Goal: Information Seeking & Learning: Check status

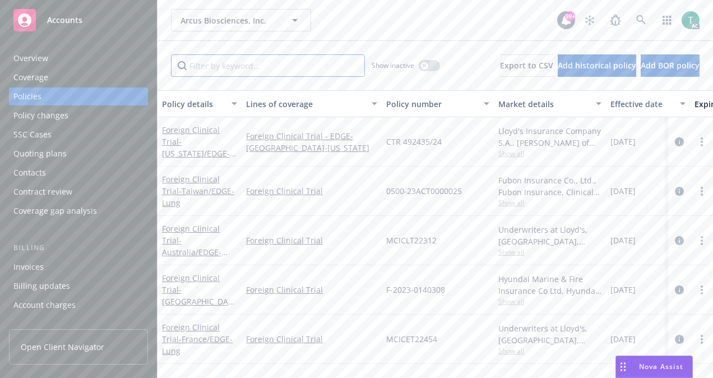
click at [246, 67] on input "Filter by keyword..." at bounding box center [268, 65] width 194 height 22
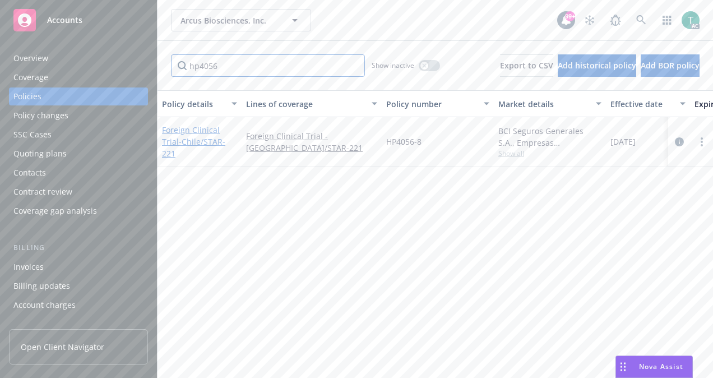
type input "hp4056"
click at [205, 132] on link "Foreign Clinical Trial - Chile/STAR-221" at bounding box center [193, 141] width 63 height 34
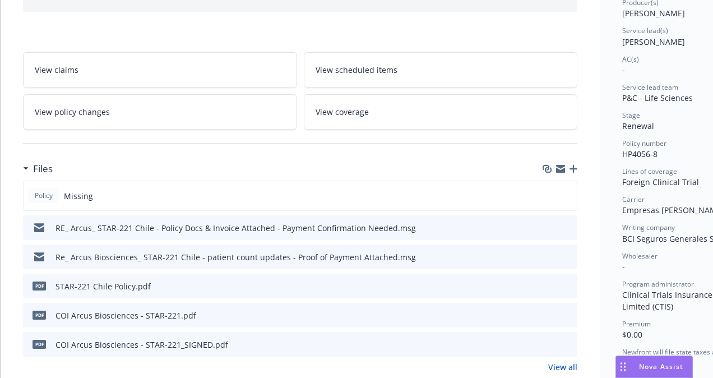
scroll to position [151, 0]
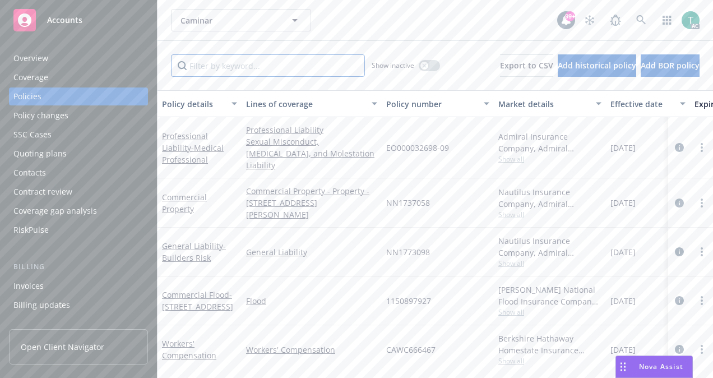
click at [206, 65] on input "Filter by keyword..." at bounding box center [268, 65] width 194 height 22
paste input "01-CP-0004009-01-16"
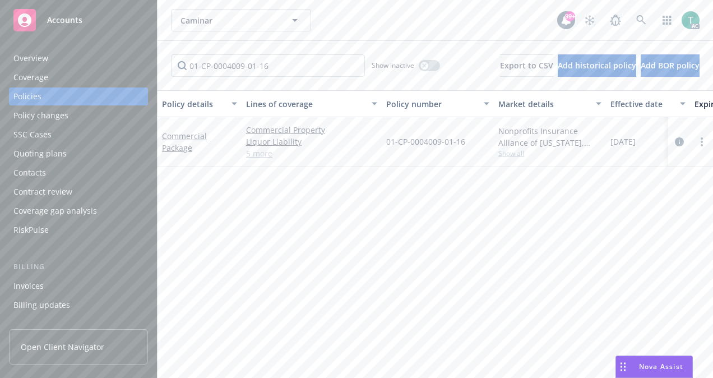
click at [262, 151] on link "5 more" at bounding box center [311, 153] width 131 height 12
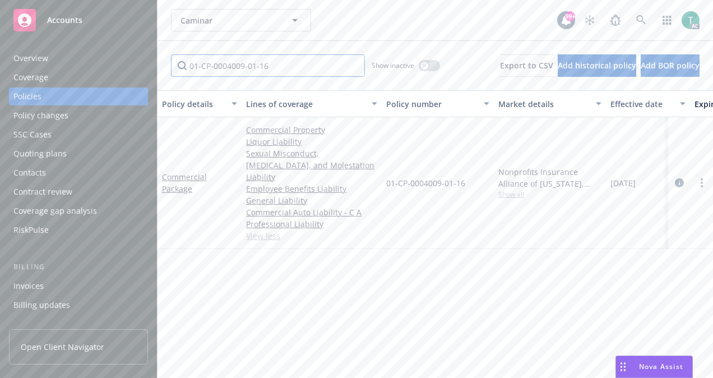
drag, startPoint x: 293, startPoint y: 71, endPoint x: 53, endPoint y: 101, distance: 241.9
click at [53, 101] on div "Accounts Overview Coverage Policies Policy changes SSC Cases Quoting plans Cont…" at bounding box center [356, 189] width 713 height 378
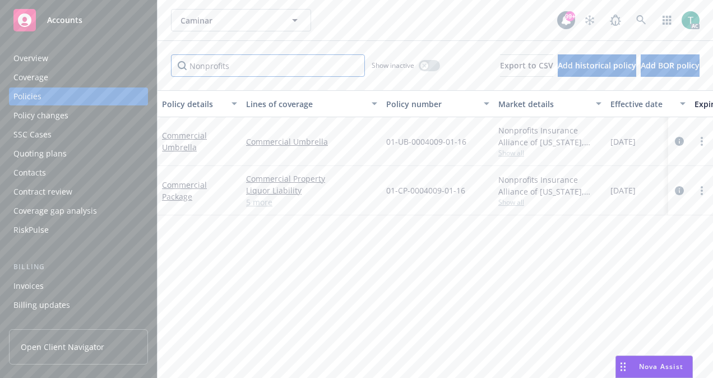
type input "Nonprofits"
click at [421, 67] on div "button" at bounding box center [425, 66] width 8 height 8
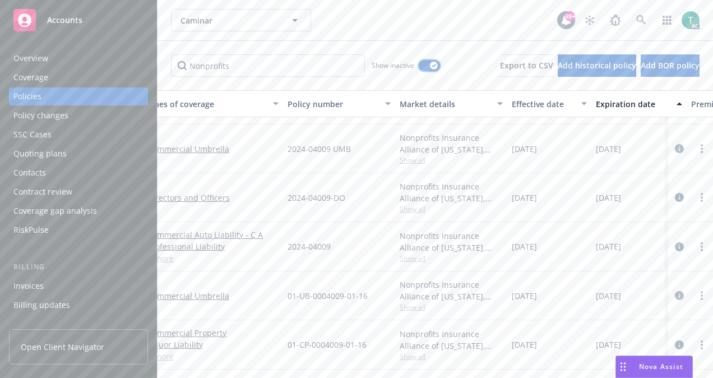
scroll to position [2202, 0]
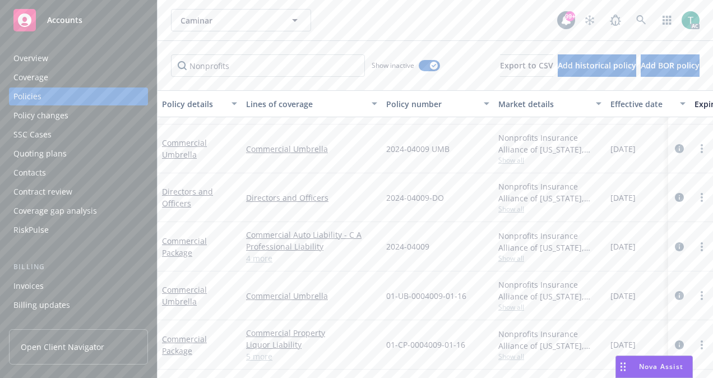
click at [263, 253] on link "4 more" at bounding box center [311, 258] width 131 height 12
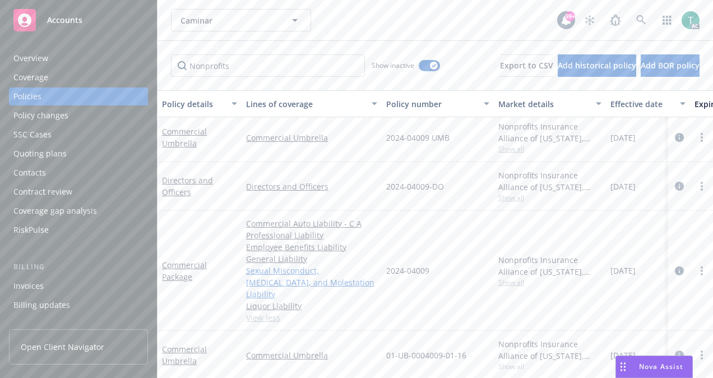
scroll to position [2258, 0]
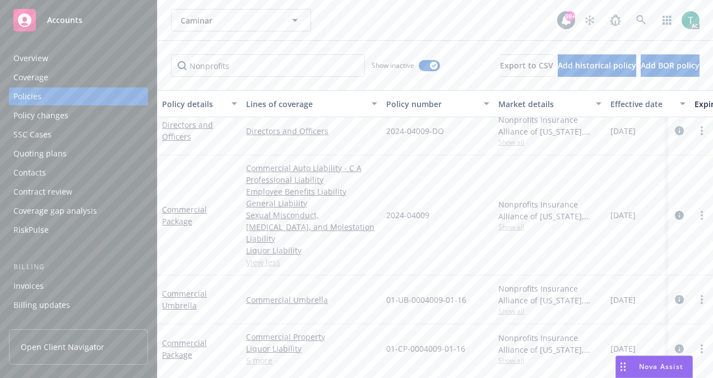
click at [256, 354] on link "5 more" at bounding box center [311, 360] width 131 height 12
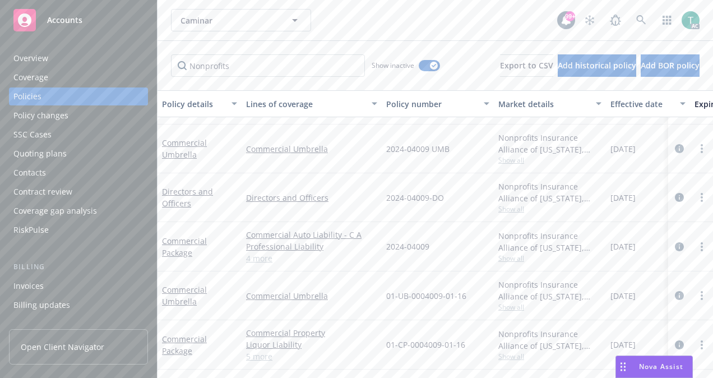
scroll to position [2195, 0]
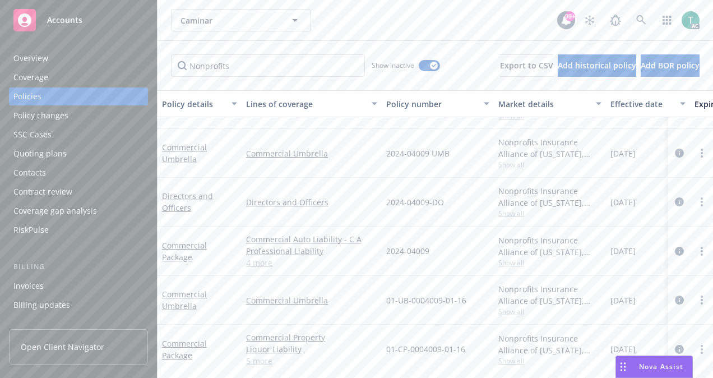
click at [265, 261] on link "4 more" at bounding box center [311, 263] width 131 height 12
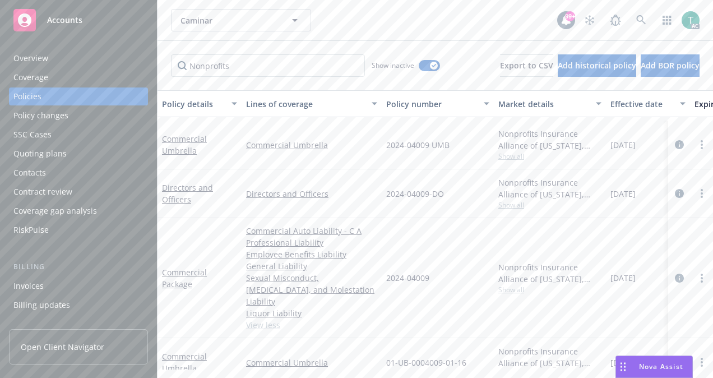
scroll to position [2258, 0]
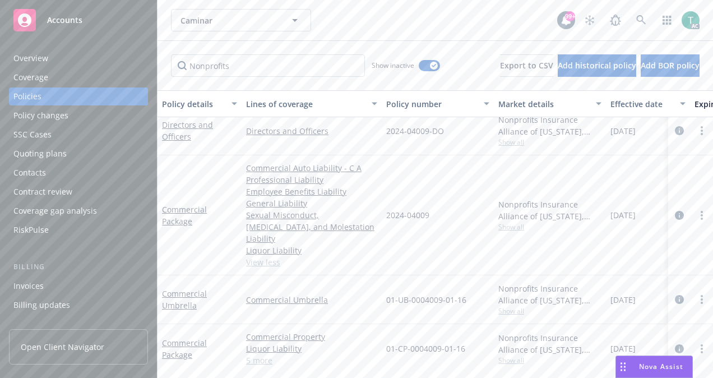
click at [209, 240] on div "Commercial Package" at bounding box center [200, 215] width 84 height 120
click at [265, 354] on link "5 more" at bounding box center [311, 360] width 131 height 12
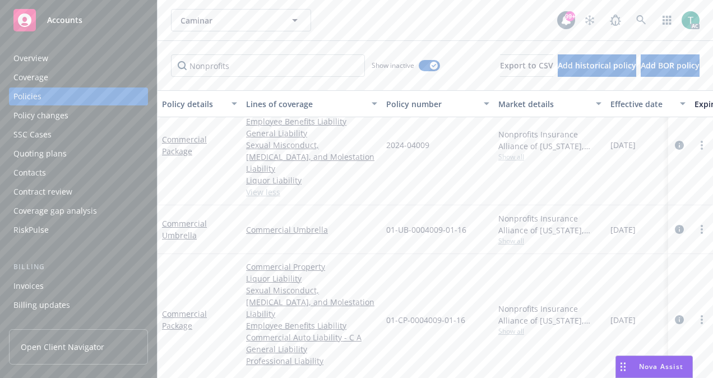
scroll to position [2324, 0]
click at [271, 366] on link "View less" at bounding box center [311, 372] width 131 height 12
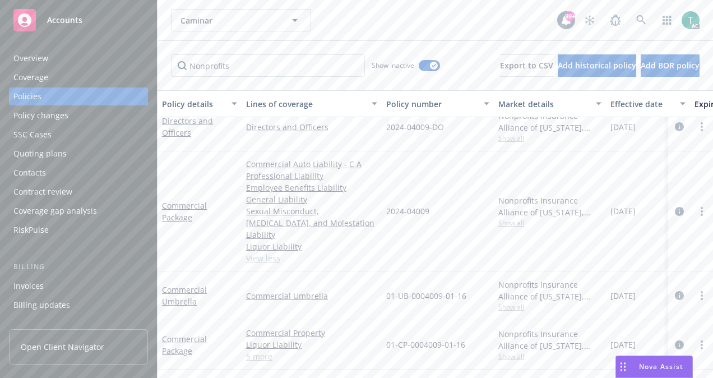
scroll to position [2254, 0]
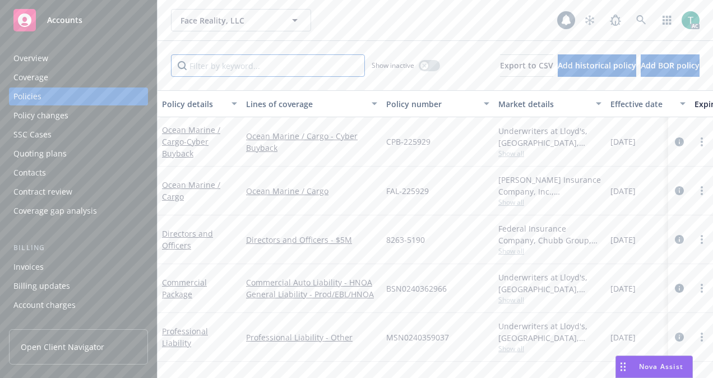
click at [266, 68] on input "Filter by keyword..." at bounding box center [268, 65] width 194 height 22
paste input "BSN0240362966"
click at [266, 68] on input "BSN0240362966" at bounding box center [268, 65] width 194 height 22
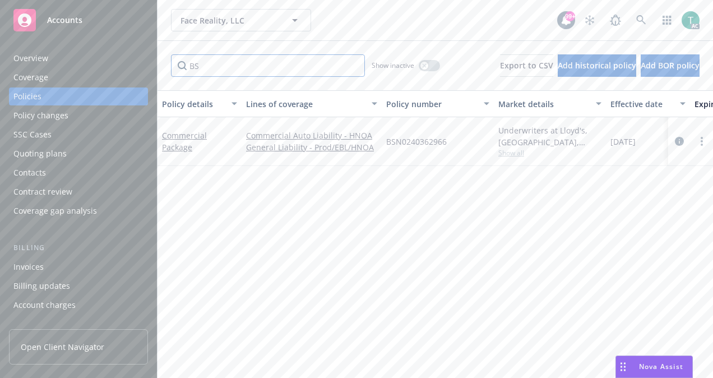
type input "B"
type input "professional"
drag, startPoint x: 251, startPoint y: 62, endPoint x: 140, endPoint y: 51, distance: 112.1
click at [140, 51] on div "Accounts Overview Coverage Policies Policy changes SSC Cases Quoting plans Cont…" at bounding box center [356, 189] width 713 height 378
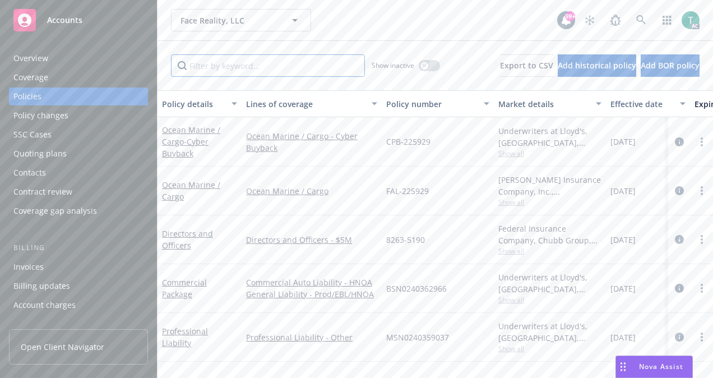
paste input "BSN0240362966"
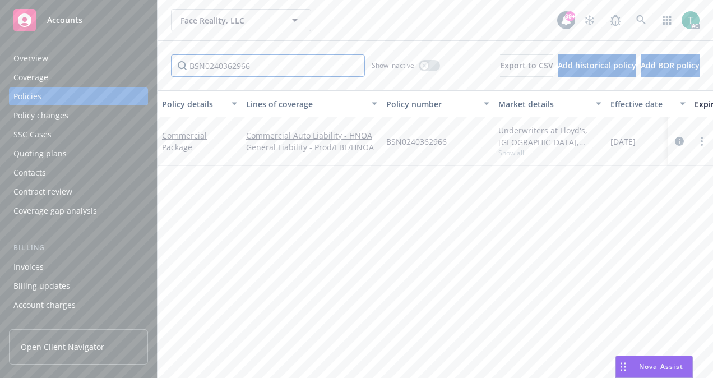
type input "BSN0240362966"
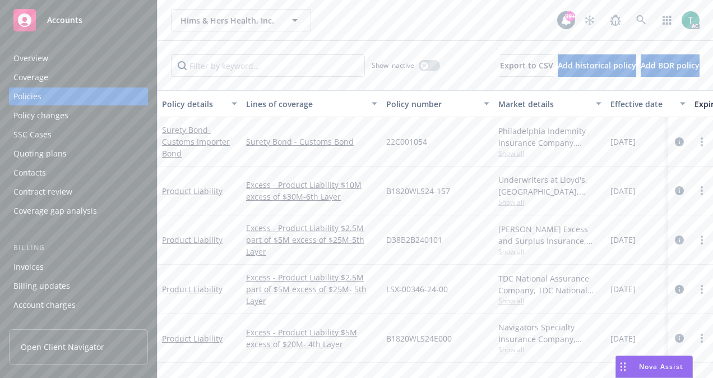
click at [390, 19] on div "Hims & Hers Health, Inc. Hims & Hers Health, Inc." at bounding box center [364, 20] width 386 height 22
click at [273, 73] on input "Filter by keyword..." at bounding box center [268, 65] width 194 height 22
paste input "W28F41230501"
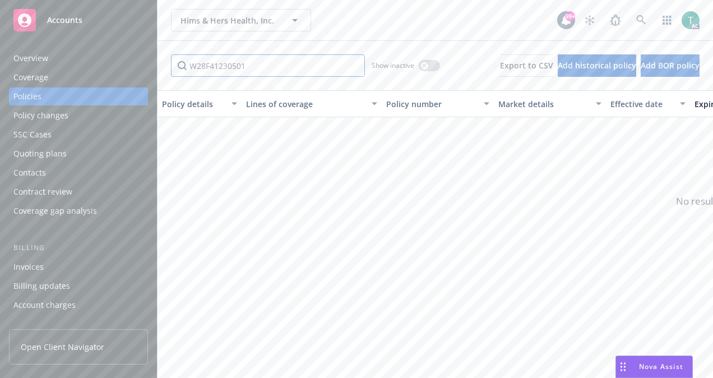
type input "W28F41230501"
click at [419, 63] on button "button" at bounding box center [429, 65] width 21 height 11
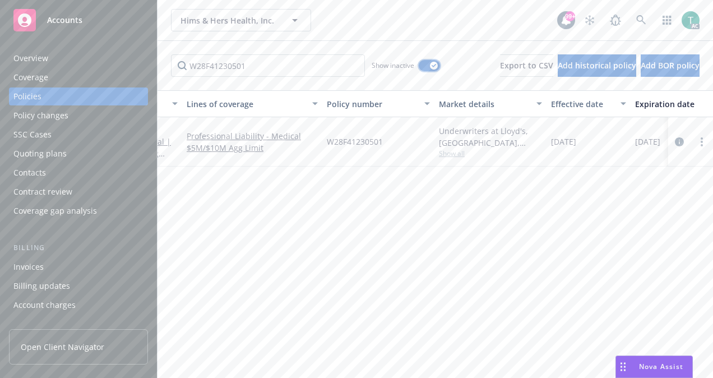
scroll to position [0, 67]
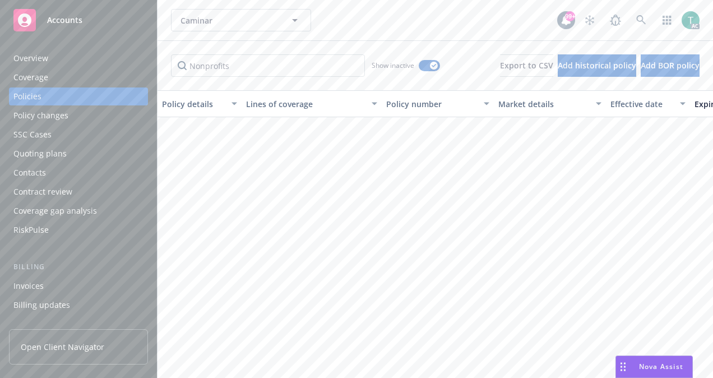
scroll to position [2198, 0]
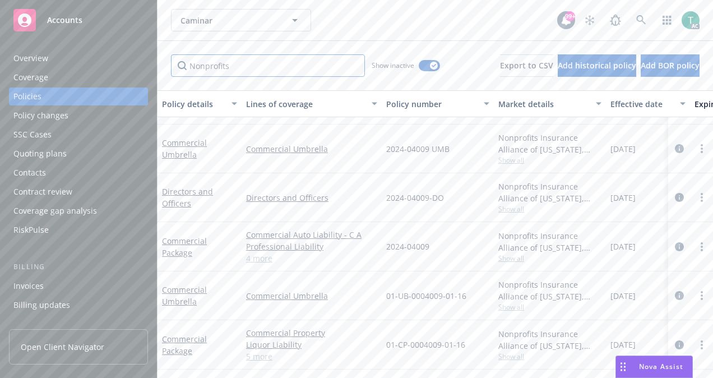
drag, startPoint x: 259, startPoint y: 61, endPoint x: 123, endPoint y: 82, distance: 137.8
click at [123, 82] on div "Accounts Overview Coverage Policies Policy changes SSC Cases Quoting plans Cont…" at bounding box center [356, 189] width 713 height 378
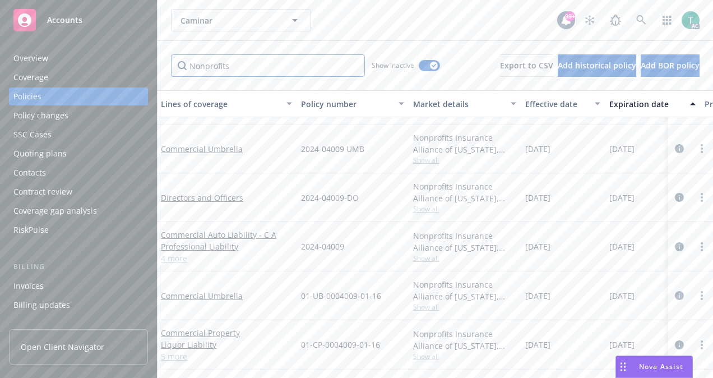
scroll to position [2202, 0]
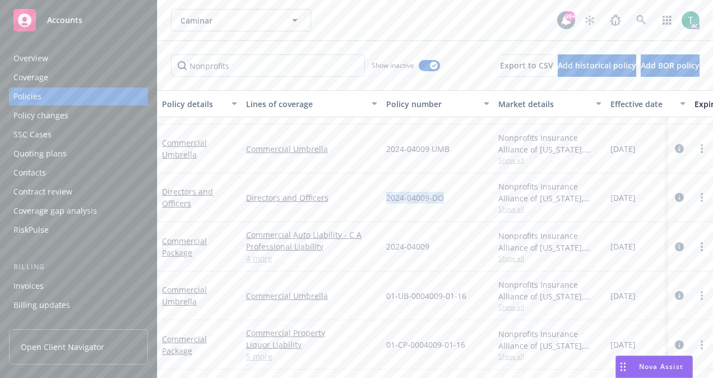
drag, startPoint x: 378, startPoint y: 187, endPoint x: 452, endPoint y: 203, distance: 75.1
click at [452, 203] on div "Directors and Officers Directors and Officers 2024-04009-DO Nonprofits Insuranc…" at bounding box center [699, 197] width 1082 height 49
copy div "2024-04009-DO"
drag, startPoint x: 451, startPoint y: 193, endPoint x: 378, endPoint y: 200, distance: 73.7
click at [378, 200] on div "Directors and Officers Directors and Officers 2024-04009-DO Nonprofits Insuranc…" at bounding box center [699, 197] width 1082 height 49
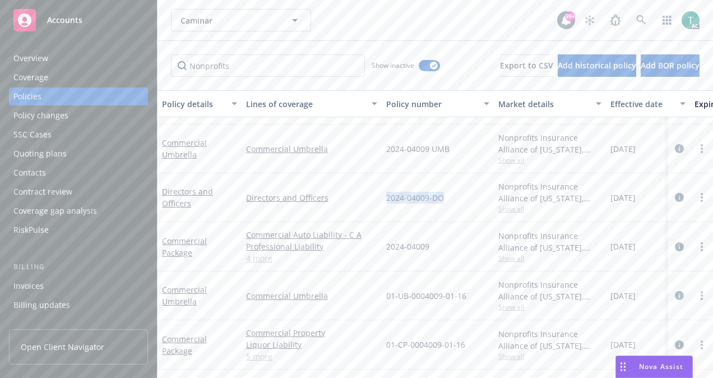
copy div "2024-04009-DO"
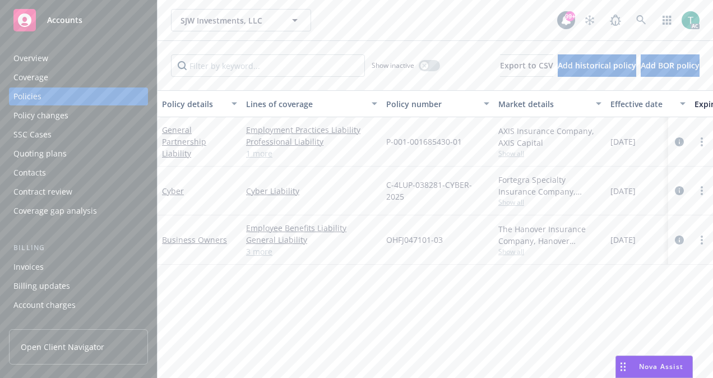
click at [257, 247] on link "3 more" at bounding box center [311, 252] width 131 height 12
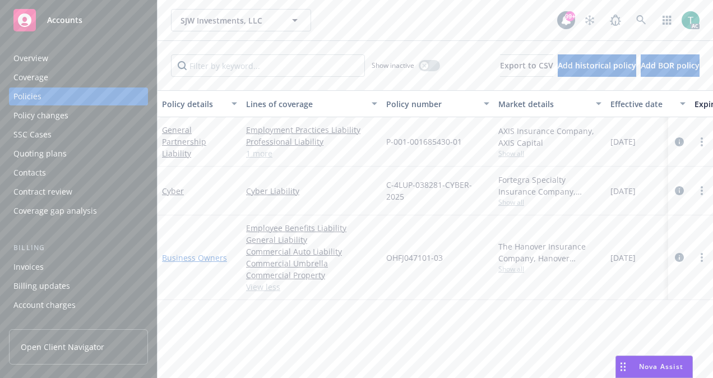
click at [218, 255] on link "Business Owners" at bounding box center [194, 257] width 65 height 11
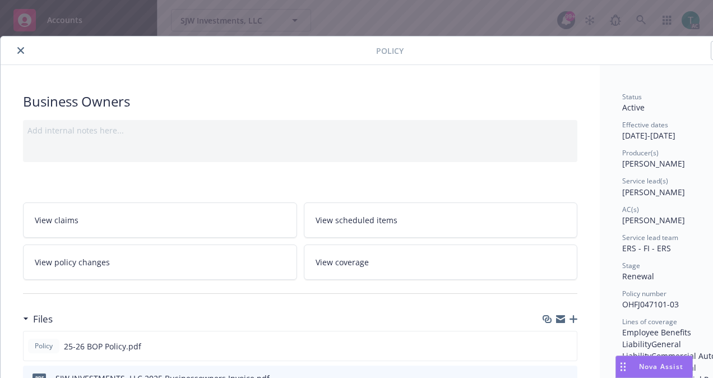
click at [24, 48] on icon "close" at bounding box center [20, 50] width 7 height 7
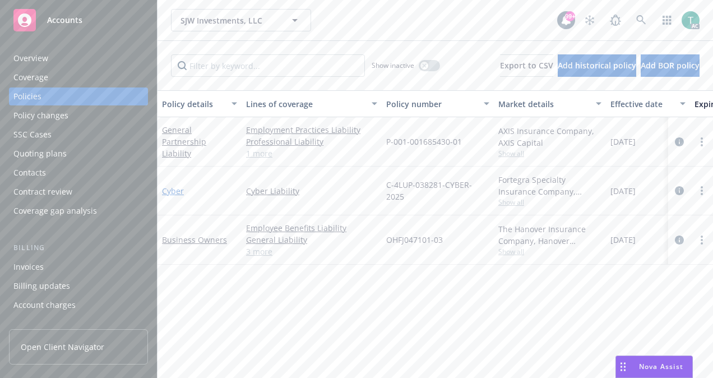
click at [176, 192] on link "Cyber" at bounding box center [173, 191] width 22 height 11
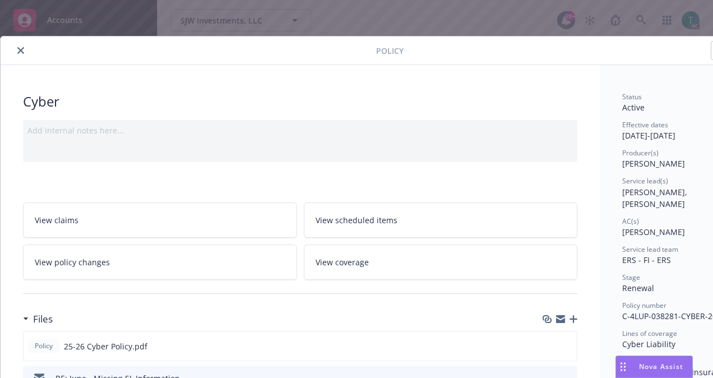
click at [23, 50] on icon "close" at bounding box center [20, 50] width 7 height 7
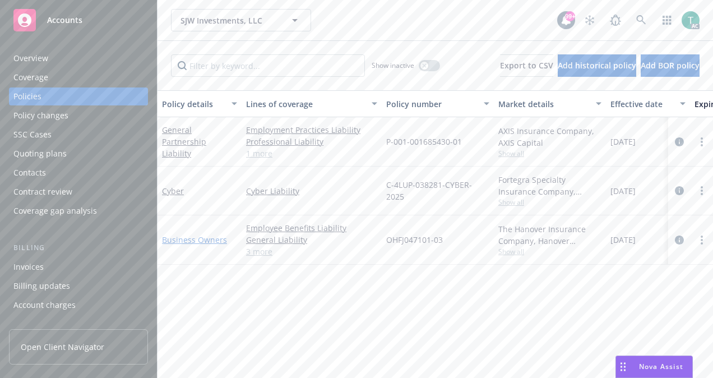
click at [216, 237] on link "Business Owners" at bounding box center [194, 239] width 65 height 11
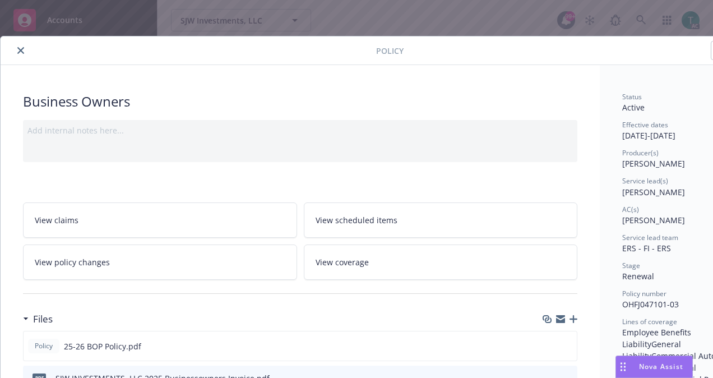
scroll to position [34, 0]
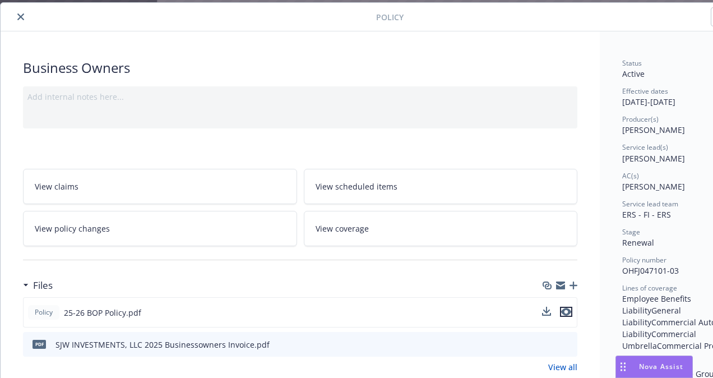
click at [569, 308] on icon "preview file" at bounding box center [566, 312] width 10 height 8
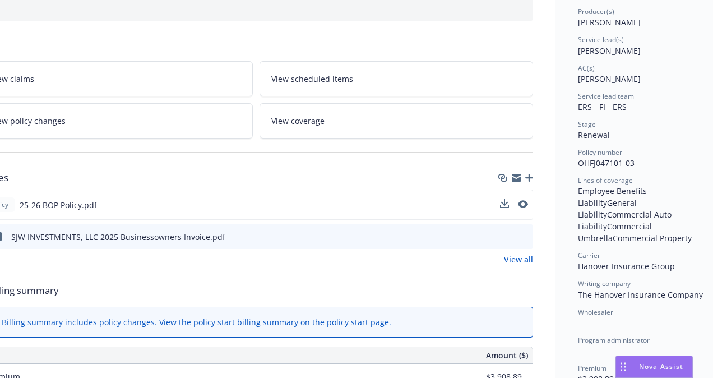
scroll to position [141, 0]
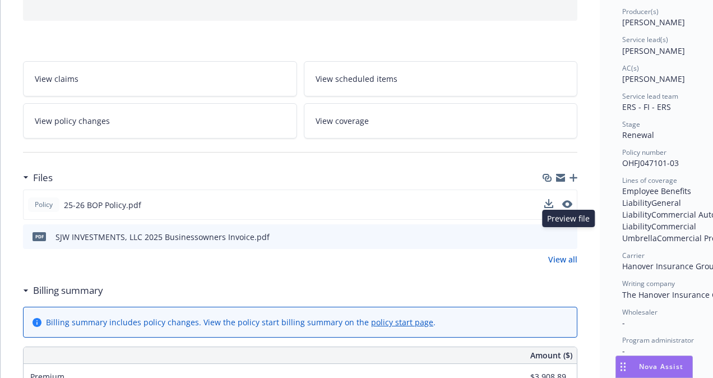
click at [571, 234] on icon "preview file" at bounding box center [567, 236] width 10 height 8
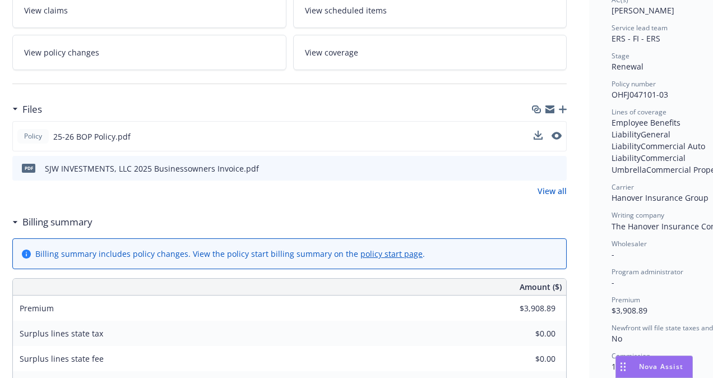
scroll to position [221, 11]
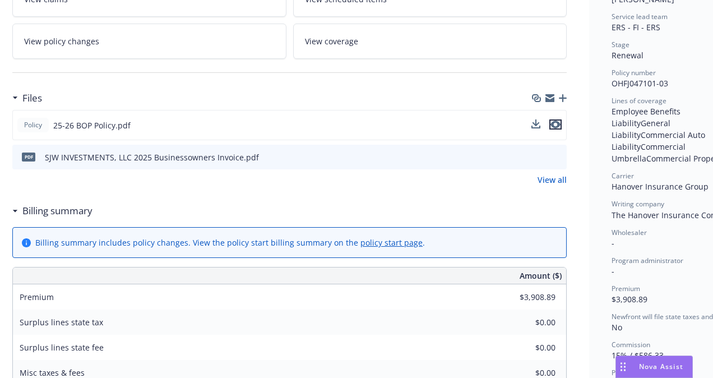
click at [557, 123] on icon "preview file" at bounding box center [556, 125] width 10 height 8
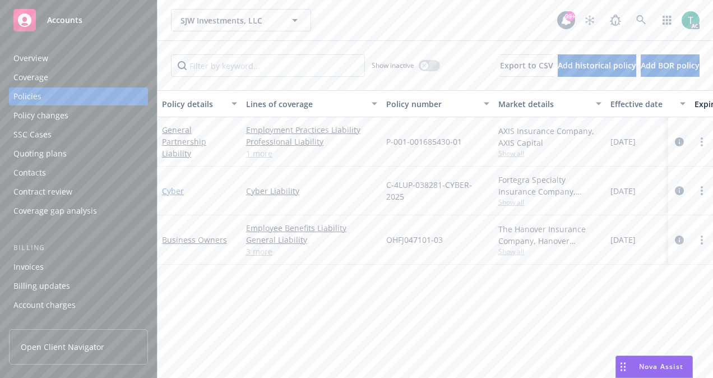
click at [179, 188] on link "Cyber" at bounding box center [173, 191] width 22 height 11
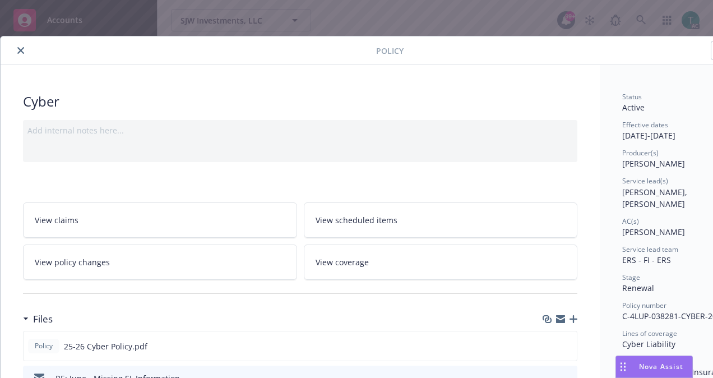
scroll to position [34, 0]
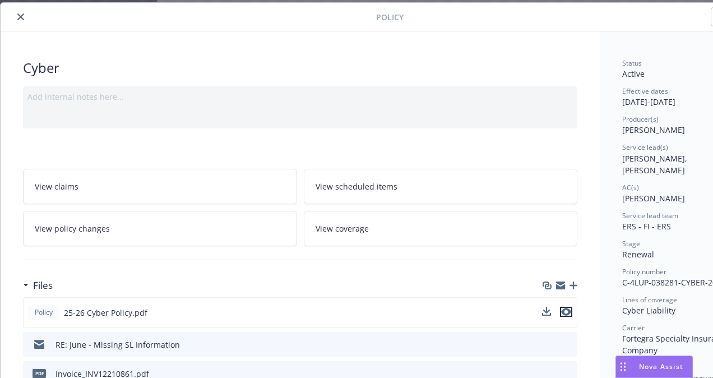
click at [566, 309] on icon "preview file" at bounding box center [566, 312] width 10 height 8
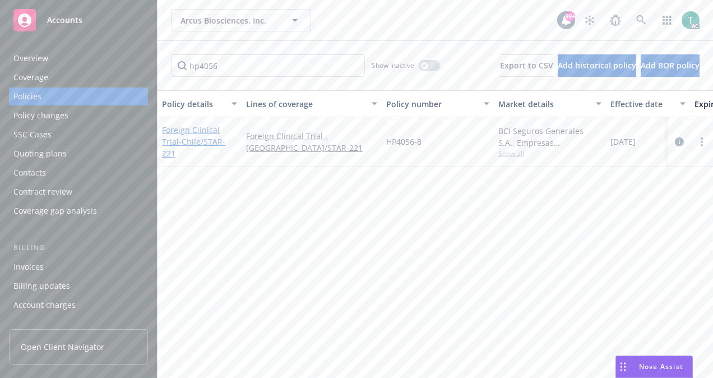
click at [182, 135] on link "Foreign Clinical Trial - Chile/STAR-221" at bounding box center [193, 141] width 63 height 34
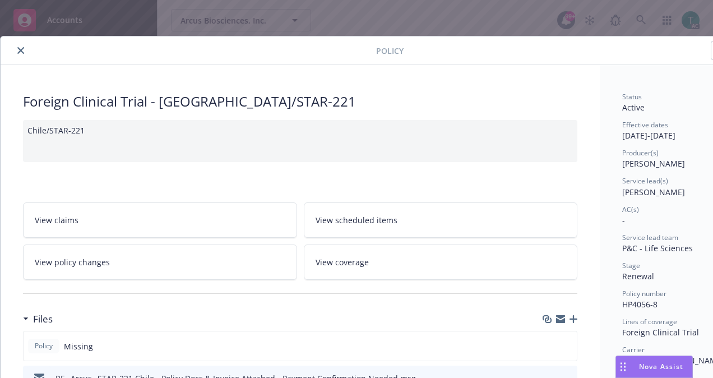
click at [22, 48] on icon "close" at bounding box center [20, 50] width 7 height 7
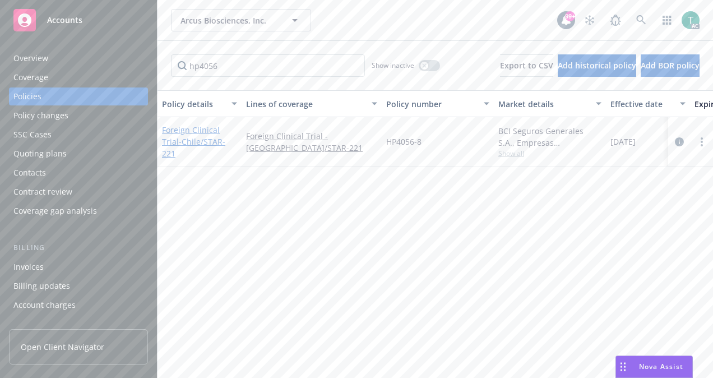
click at [205, 132] on link "Foreign Clinical Trial - Chile/STAR-221" at bounding box center [193, 141] width 63 height 34
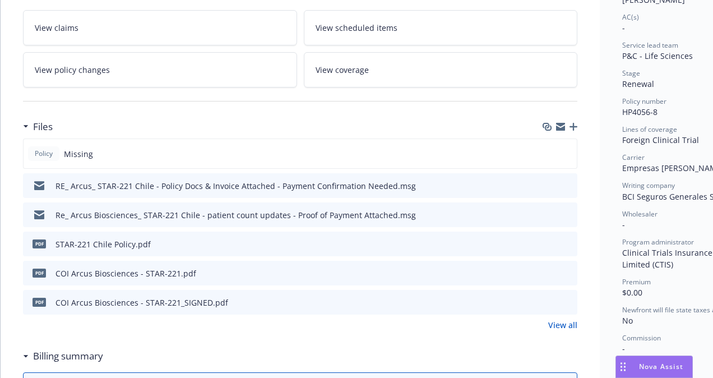
scroll to position [199, 0]
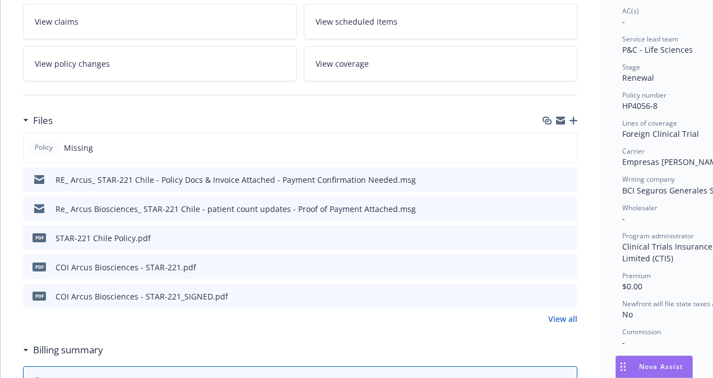
click at [565, 233] on icon "preview file" at bounding box center [567, 237] width 10 height 8
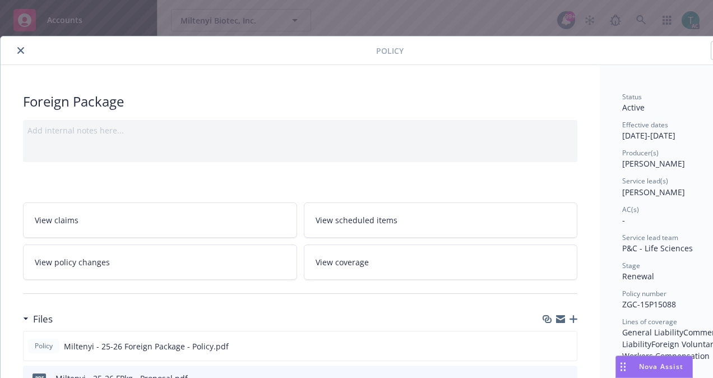
scroll to position [34, 0]
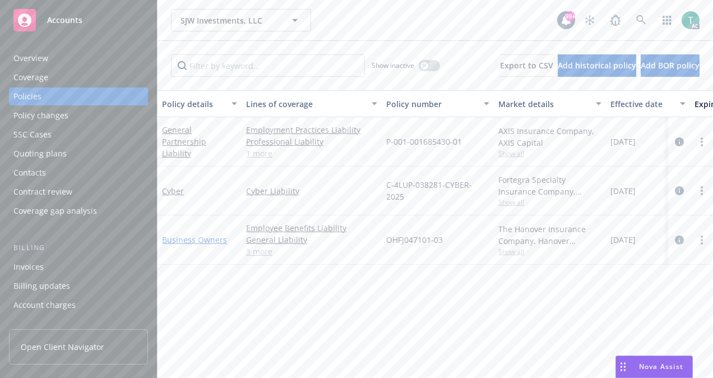
click at [193, 239] on link "Business Owners" at bounding box center [194, 239] width 65 height 11
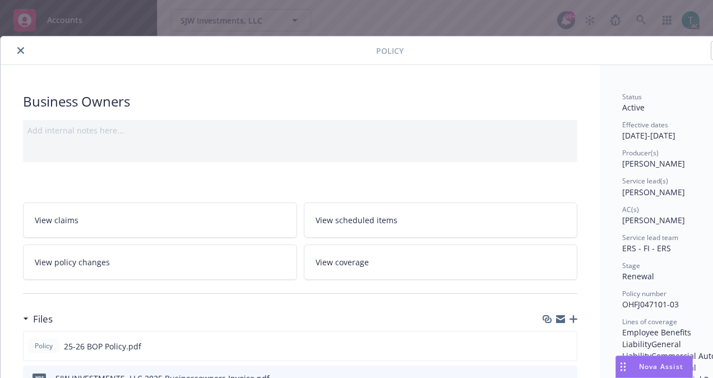
click at [21, 50] on icon "close" at bounding box center [20, 50] width 7 height 7
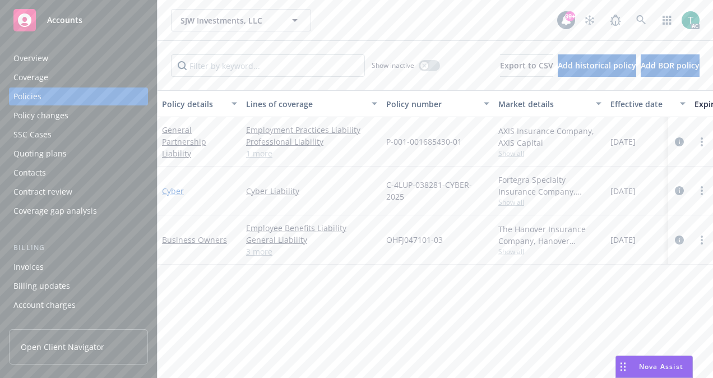
click at [177, 186] on link "Cyber" at bounding box center [173, 191] width 22 height 11
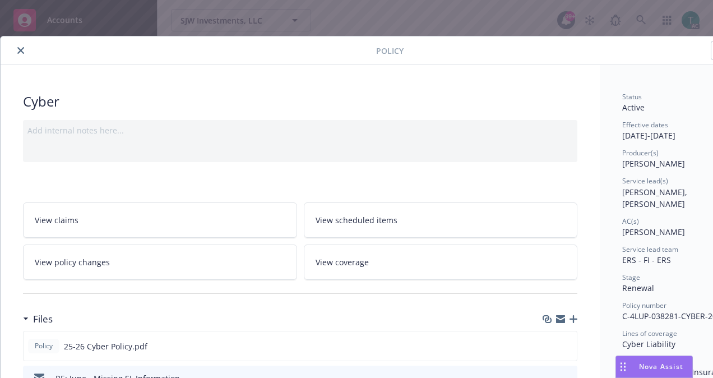
click at [19, 53] on icon "close" at bounding box center [20, 50] width 7 height 7
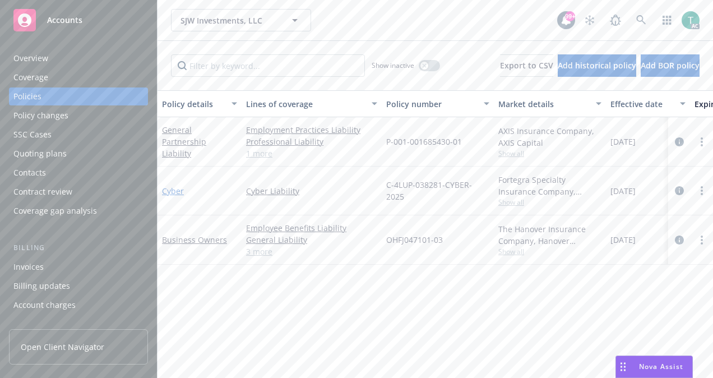
click at [173, 186] on link "Cyber" at bounding box center [173, 191] width 22 height 11
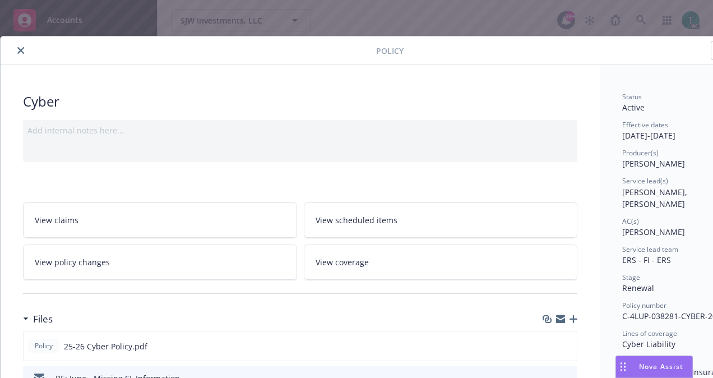
scroll to position [34, 0]
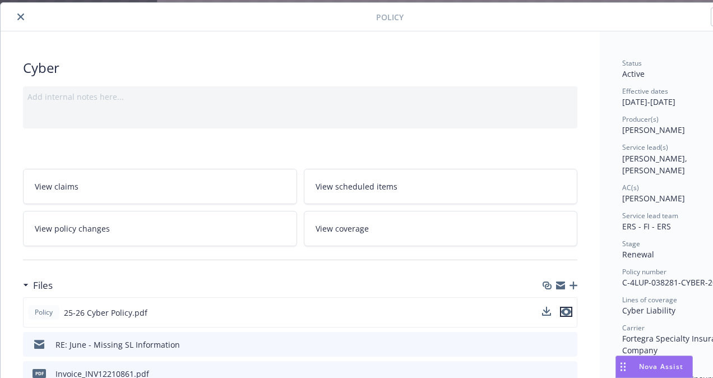
click at [567, 310] on icon "preview file" at bounding box center [566, 312] width 10 height 8
click at [22, 15] on icon "close" at bounding box center [20, 16] width 7 height 7
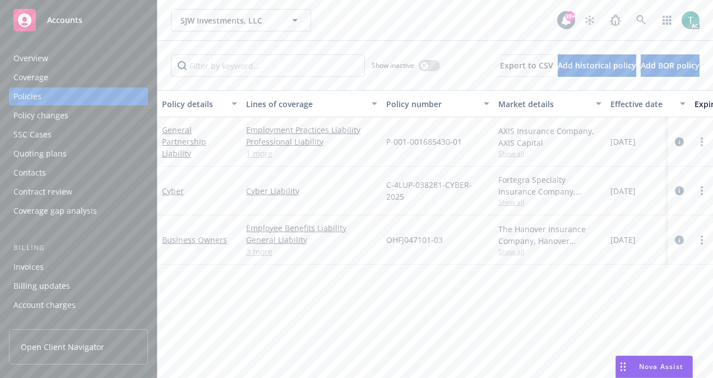
click at [262, 248] on link "3 more" at bounding box center [311, 252] width 131 height 12
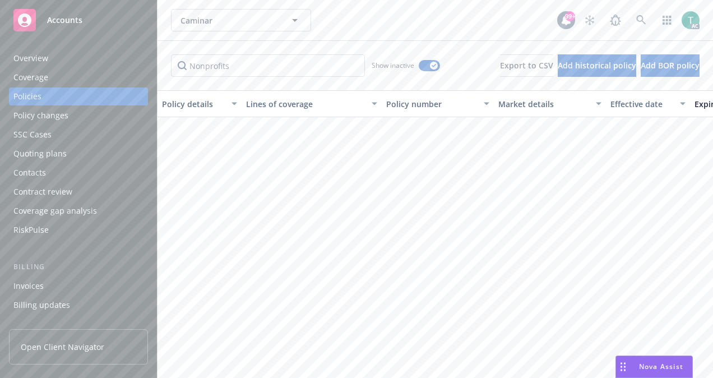
scroll to position [2202, 0]
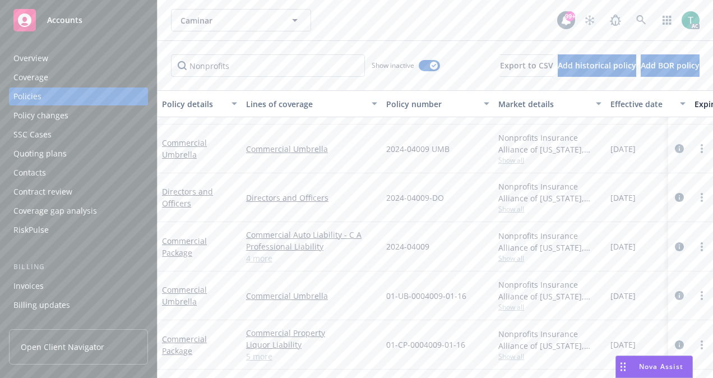
click at [345, 22] on div "Caminar Caminar" at bounding box center [364, 20] width 386 height 22
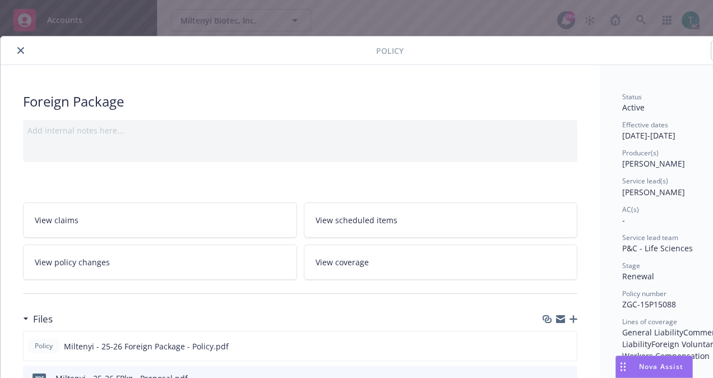
scroll to position [34, 0]
